Goal: Task Accomplishment & Management: Use online tool/utility

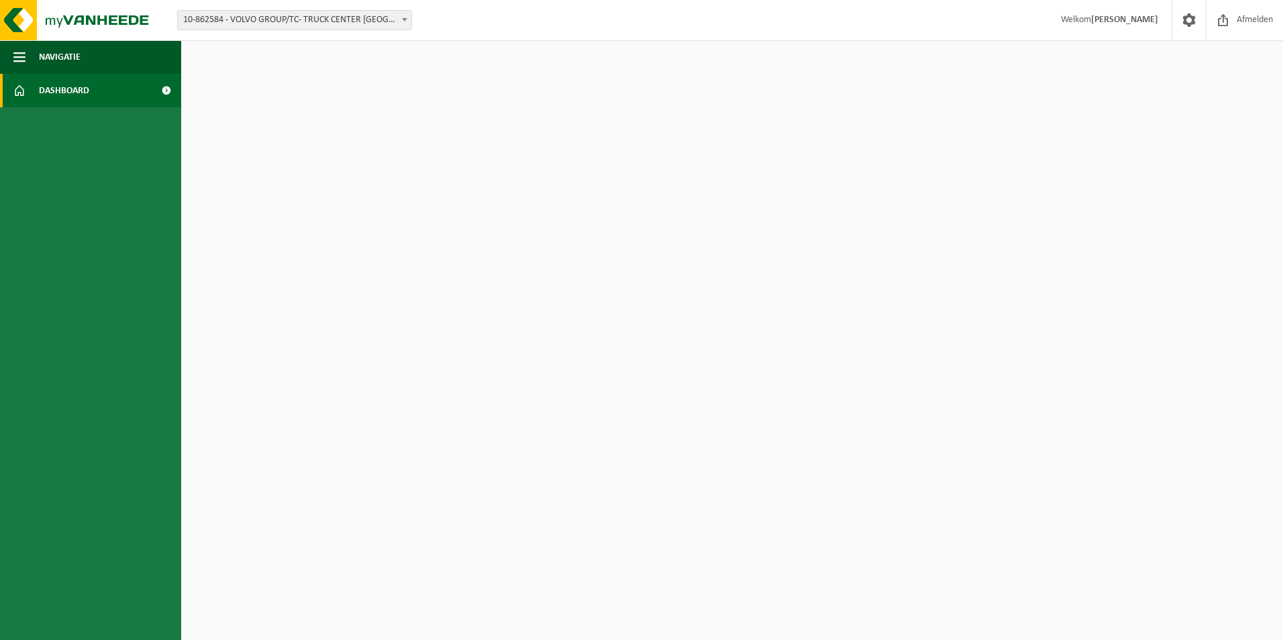
click at [70, 100] on span "Dashboard" at bounding box center [64, 91] width 50 height 34
click at [72, 62] on span "Navigatie" at bounding box center [60, 57] width 42 height 34
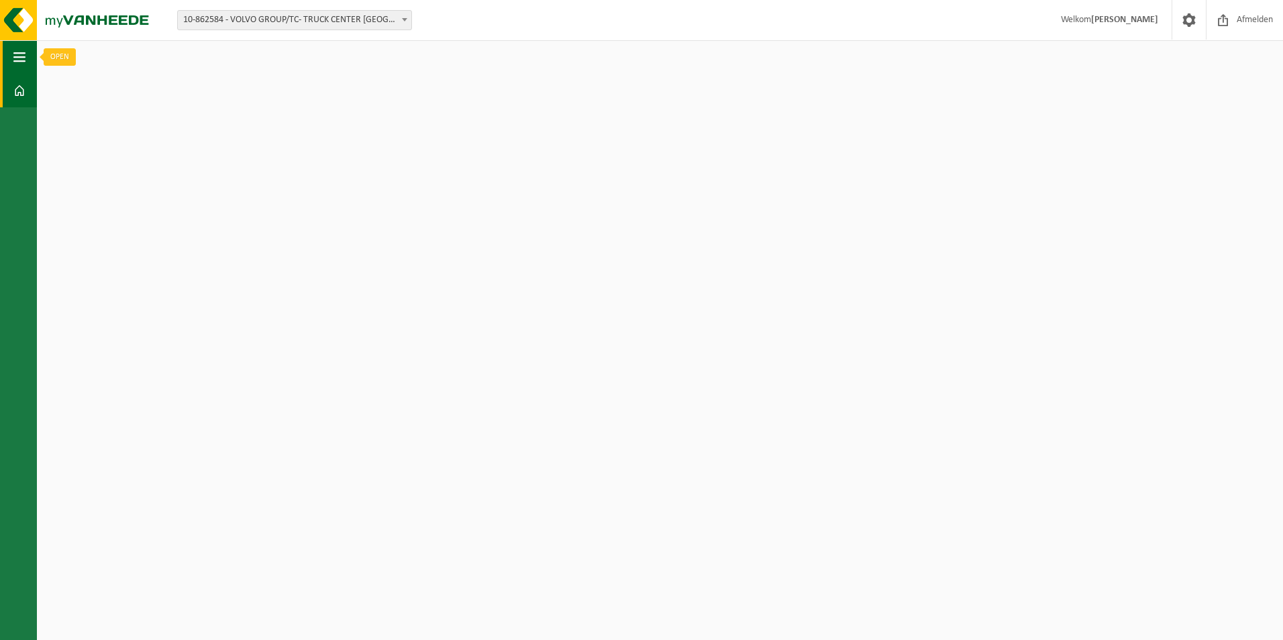
click at [26, 60] on button "Navigatie" at bounding box center [18, 57] width 37 height 34
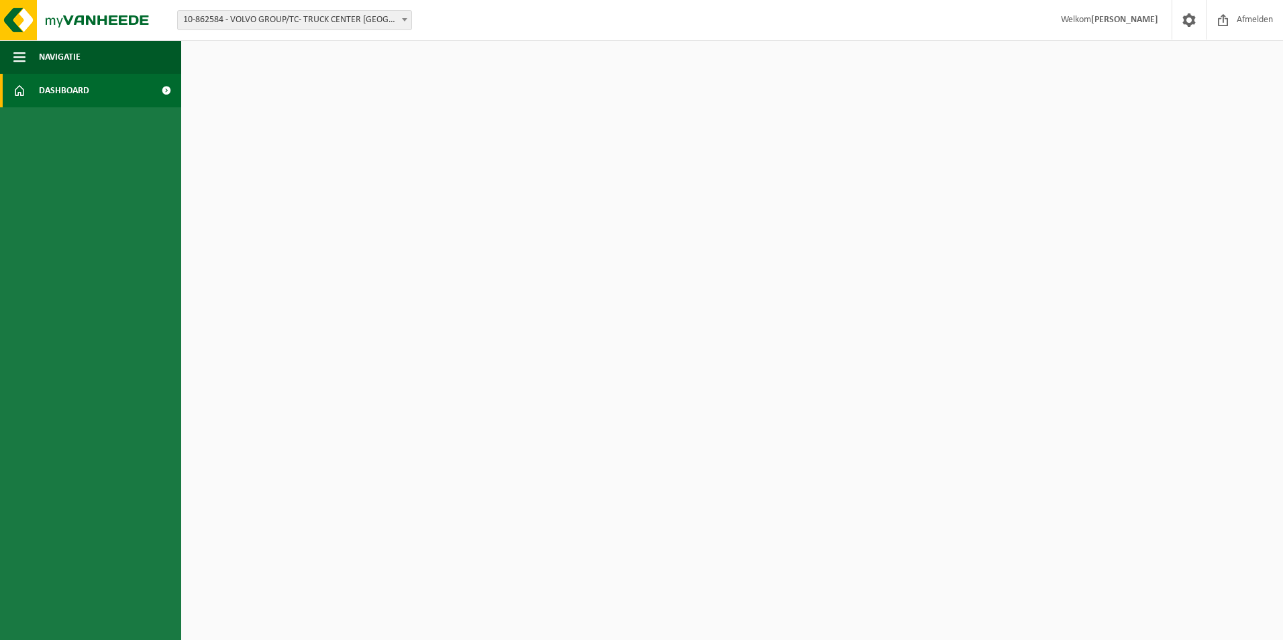
click at [24, 80] on span at bounding box center [19, 91] width 12 height 34
click at [46, 52] on span "Navigatie" at bounding box center [60, 57] width 42 height 34
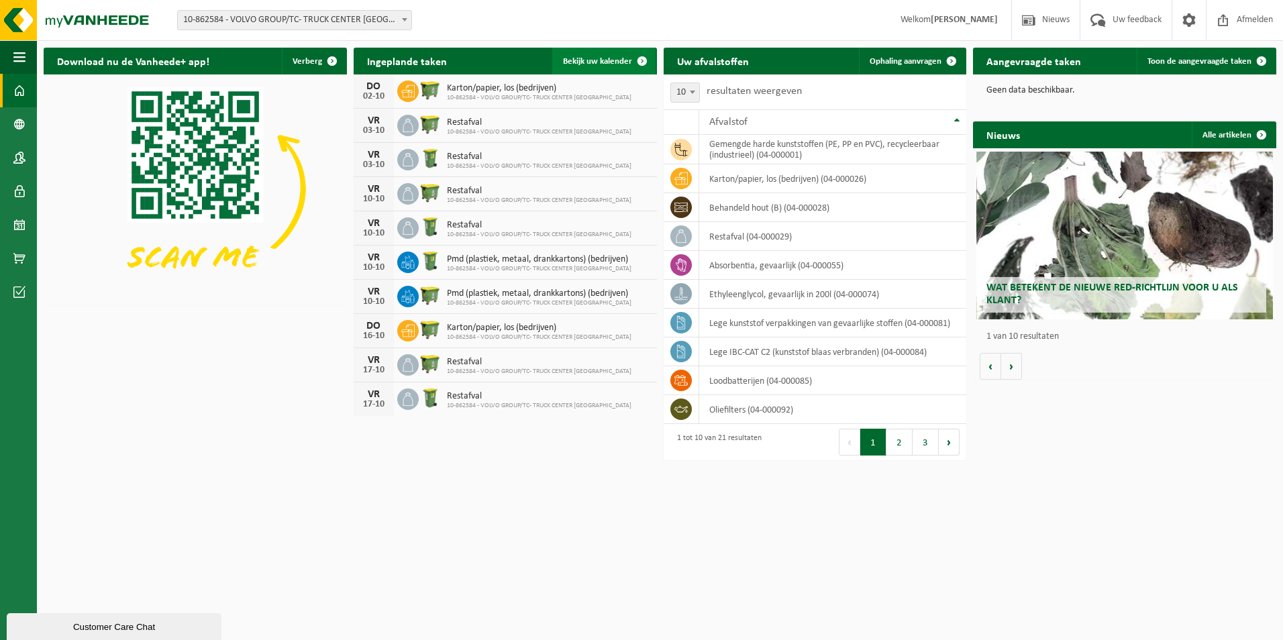
click at [622, 62] on span "Bekijk uw kalender" at bounding box center [597, 61] width 69 height 9
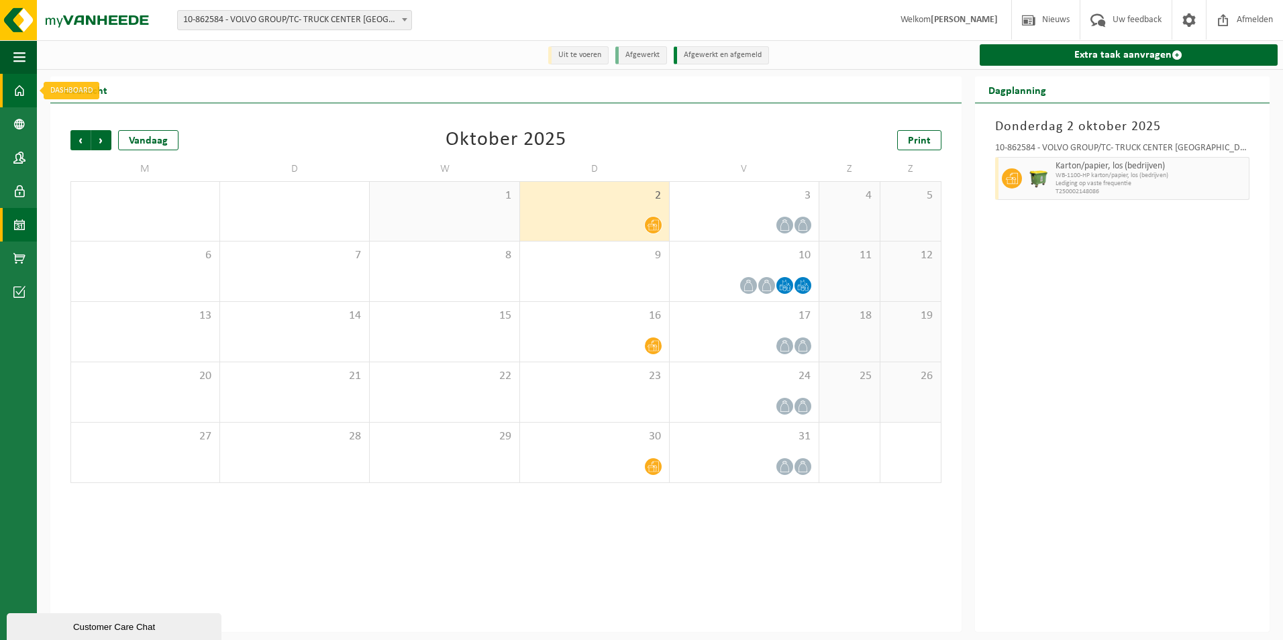
click at [20, 88] on span at bounding box center [19, 91] width 12 height 34
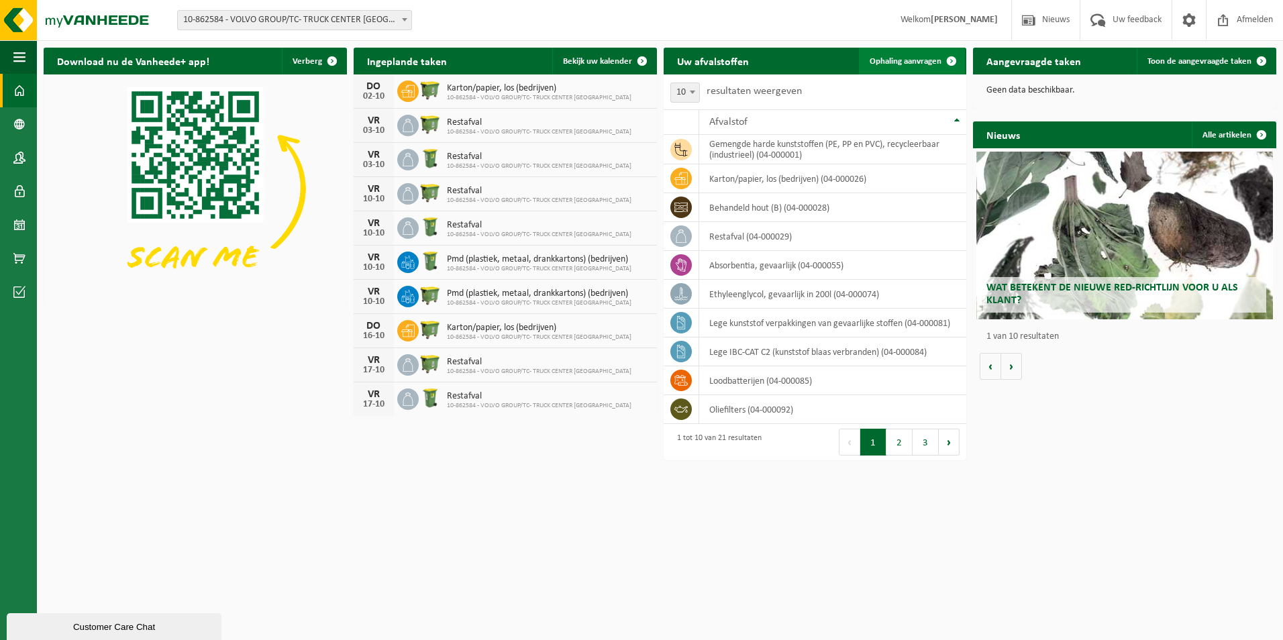
click at [875, 58] on span "Ophaling aanvragen" at bounding box center [905, 61] width 72 height 9
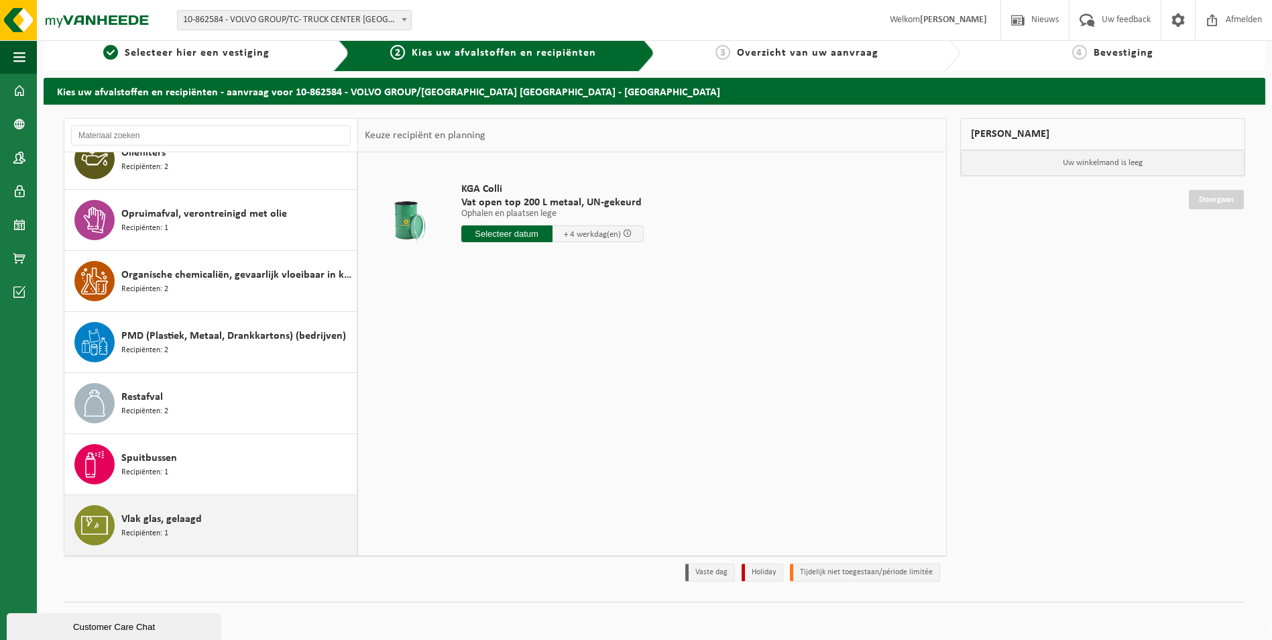
scroll to position [15, 0]
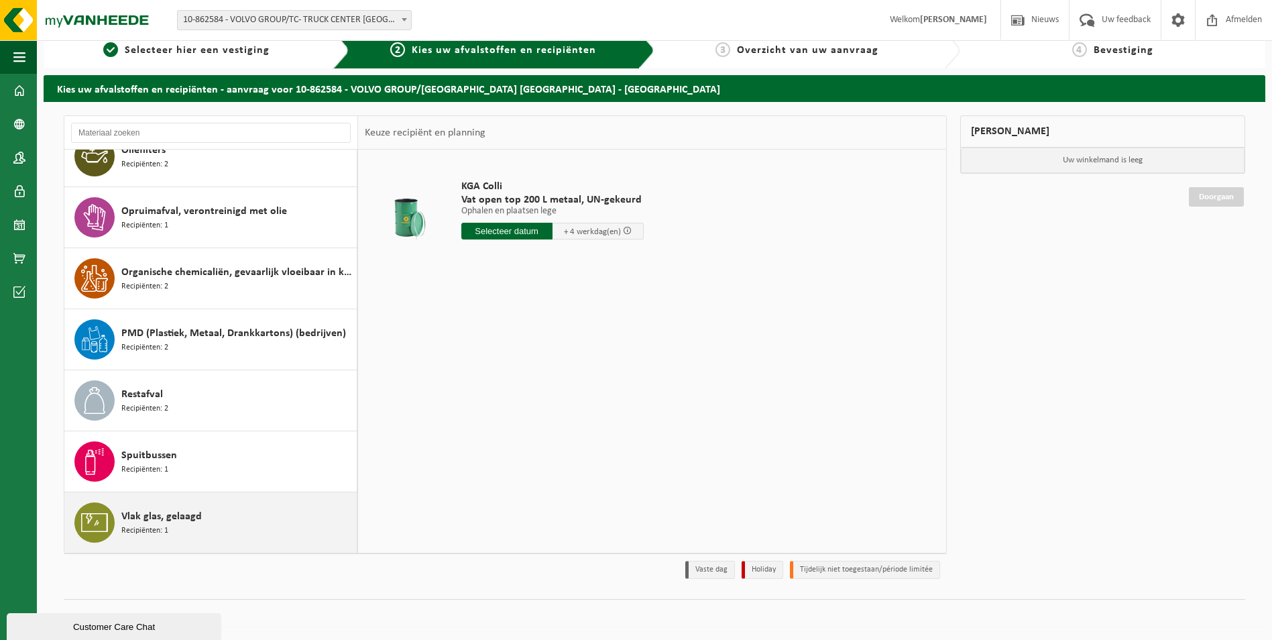
click at [155, 519] on span "Vlak glas, gelaagd" at bounding box center [161, 516] width 80 height 16
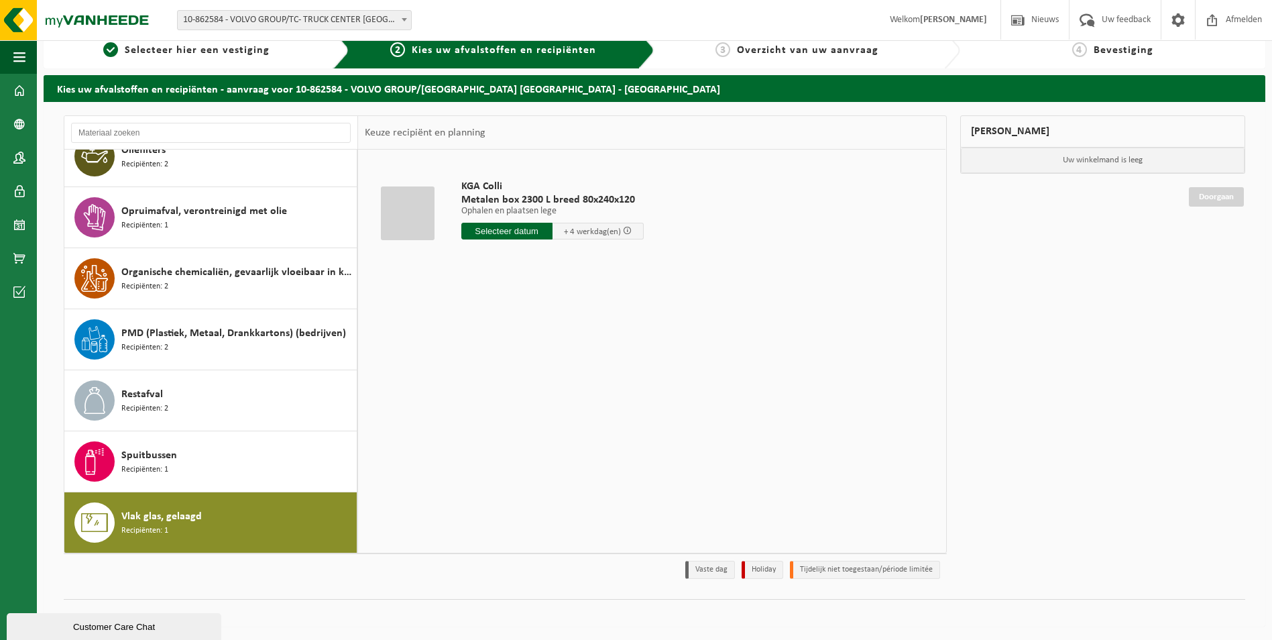
click at [539, 229] on input "text" at bounding box center [506, 231] width 91 height 17
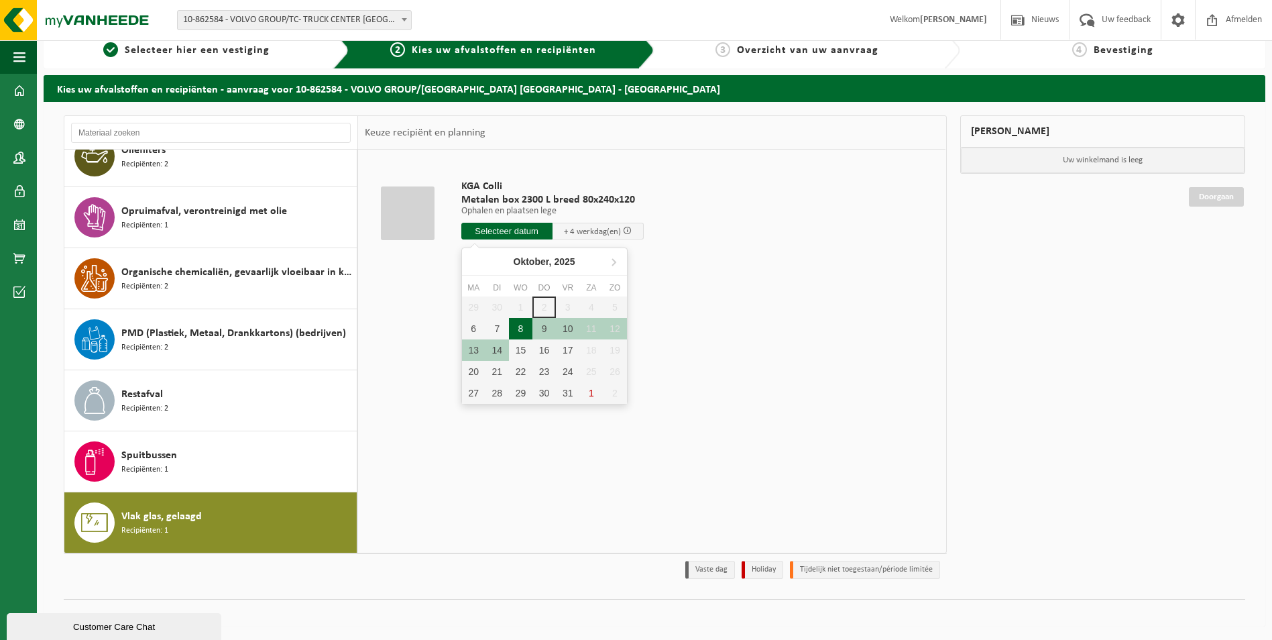
click at [525, 332] on div "8" at bounding box center [520, 328] width 23 height 21
type input "Van 2025-10-08"
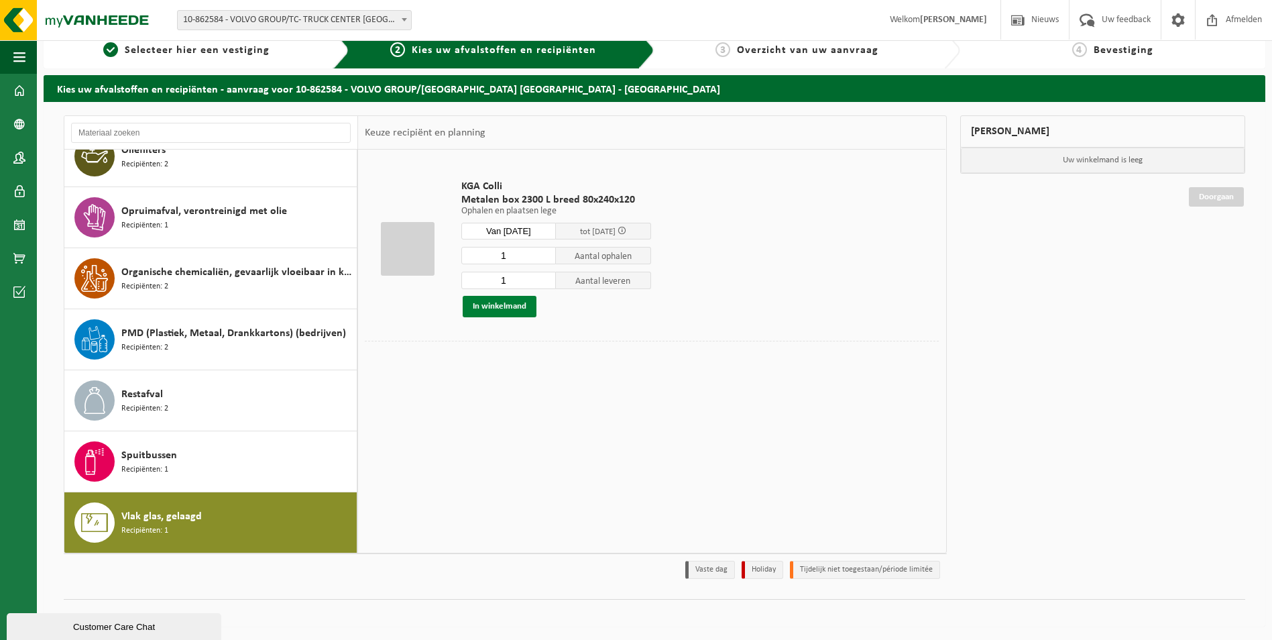
click at [506, 307] on button "In winkelmand" at bounding box center [500, 306] width 74 height 21
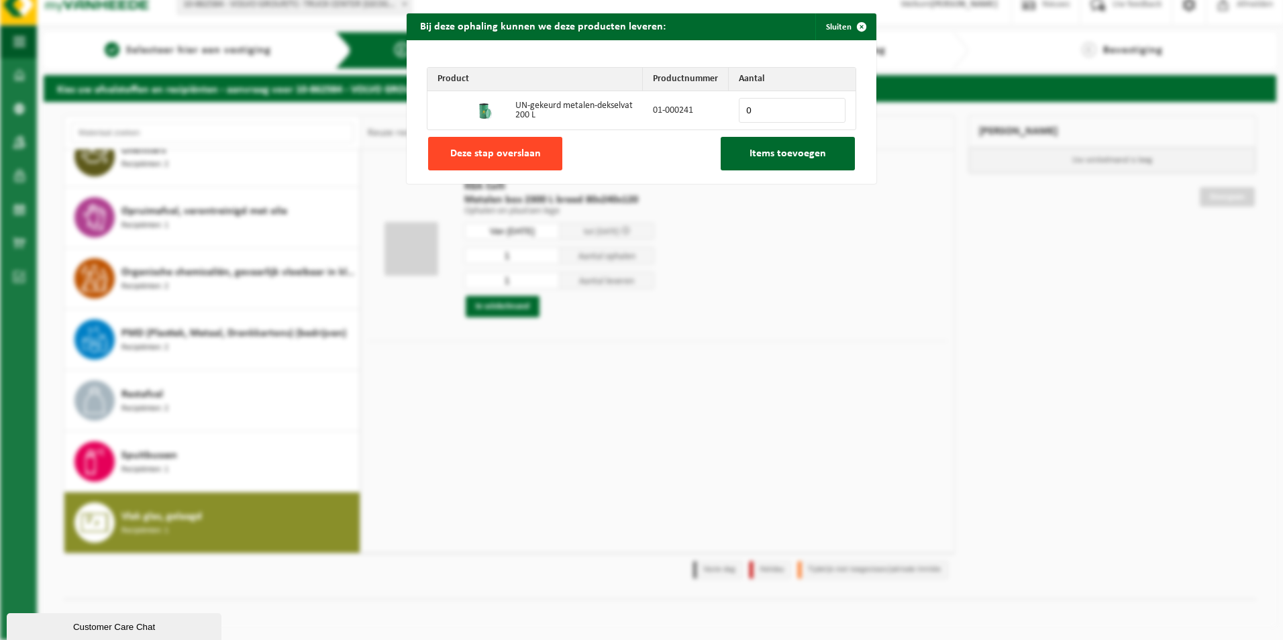
click at [501, 156] on span "Deze stap overslaan" at bounding box center [495, 153] width 91 height 11
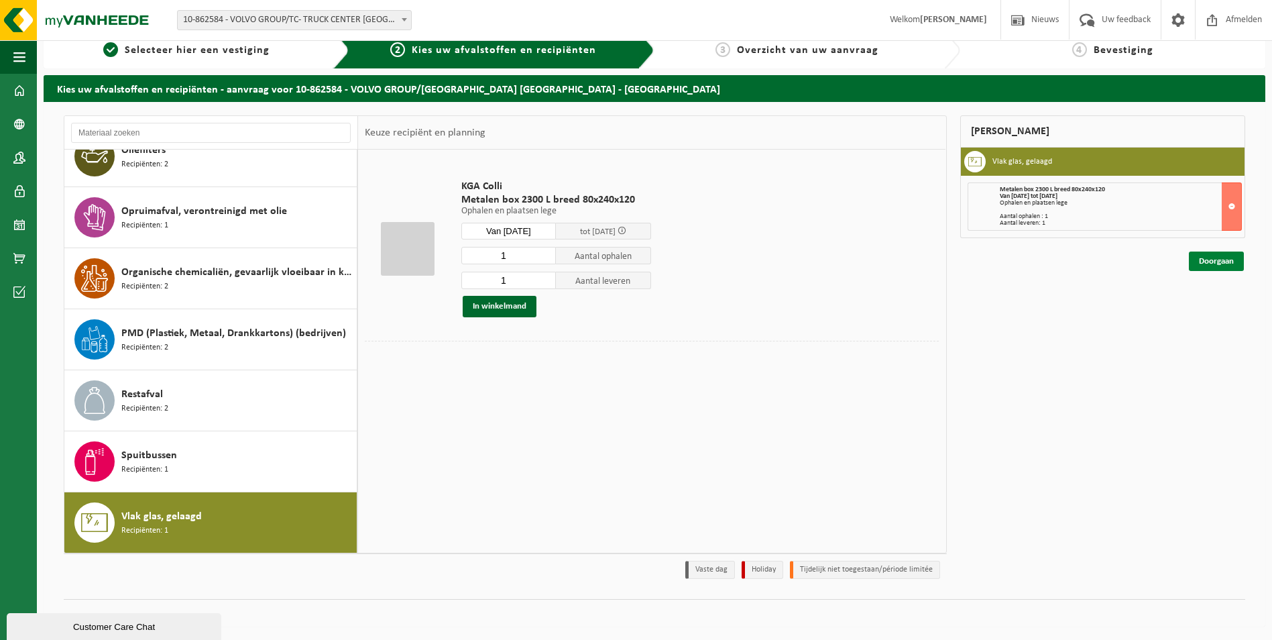
click at [1221, 260] on link "Doorgaan" at bounding box center [1216, 261] width 55 height 19
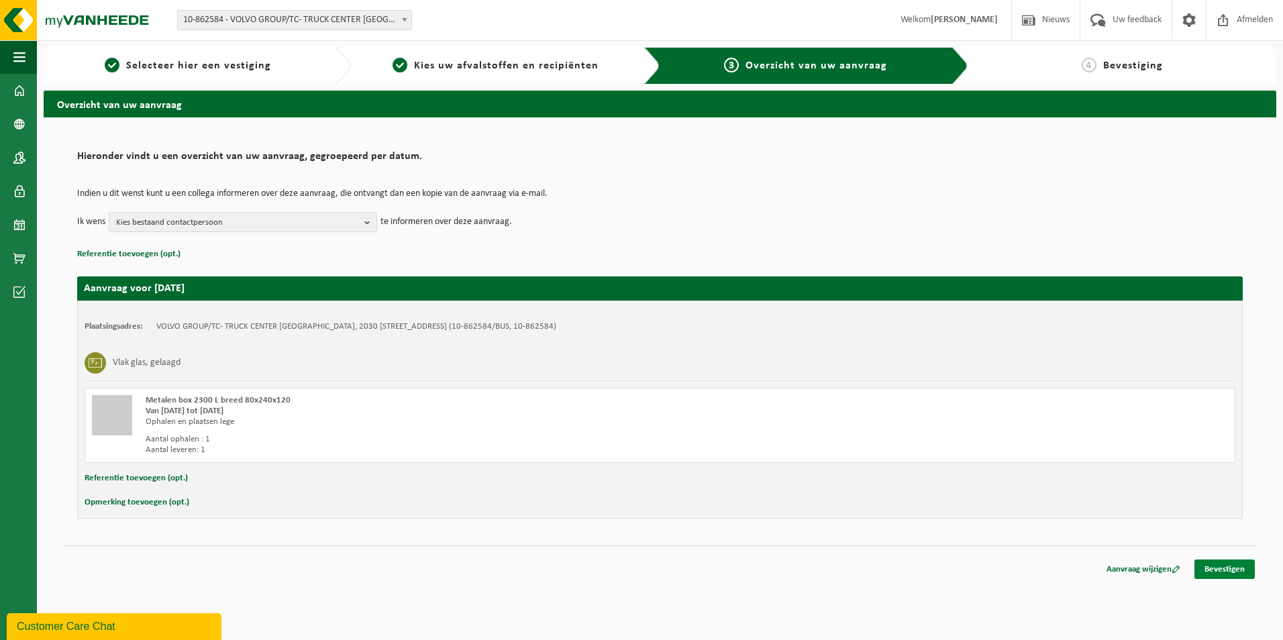
click at [1211, 568] on link "Bevestigen" at bounding box center [1224, 568] width 60 height 19
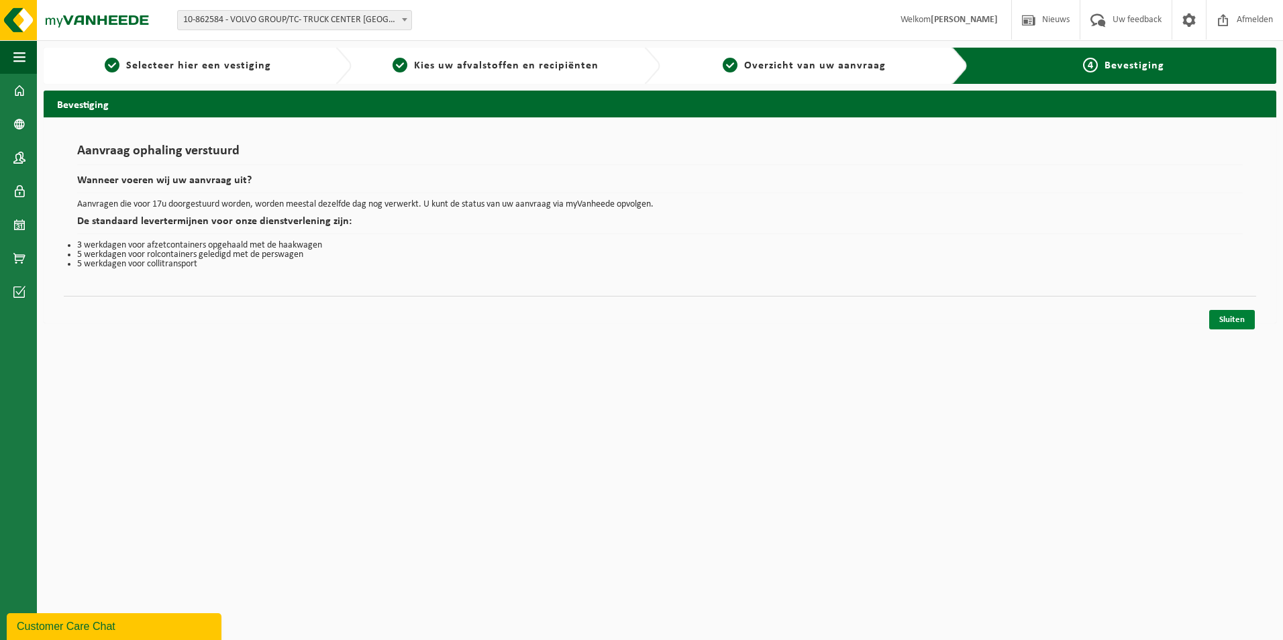
click at [1217, 322] on link "Sluiten" at bounding box center [1232, 319] width 46 height 19
